Goal: Entertainment & Leisure: Consume media (video, audio)

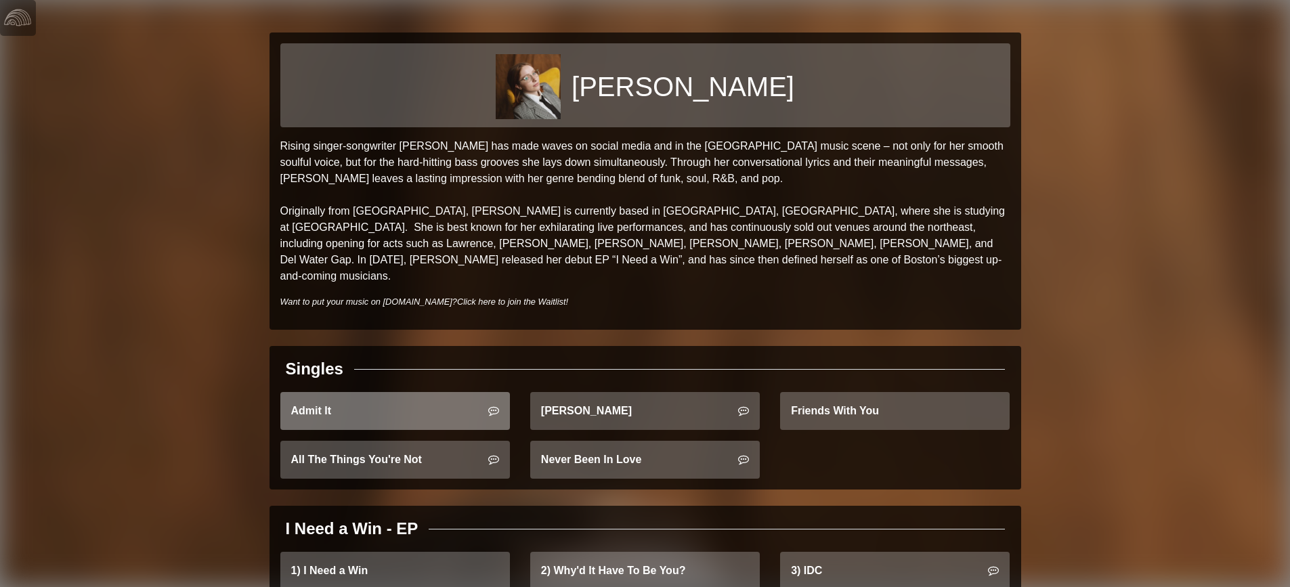
click at [383, 399] on link "Admit It" at bounding box center [395, 411] width 230 height 38
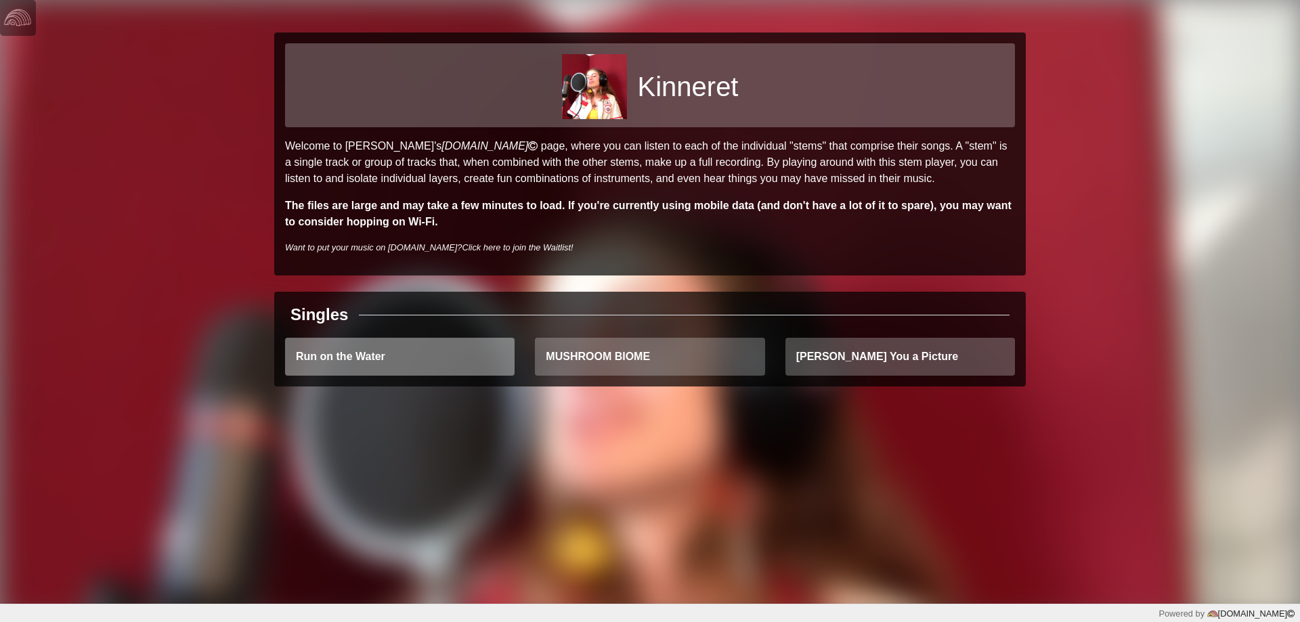
click at [346, 357] on link "Run on the Water" at bounding box center [400, 357] width 230 height 38
